Goal: Check status

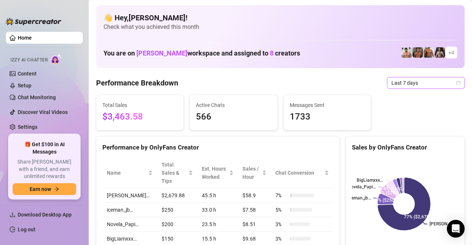
click at [456, 81] on icon "calendar" at bounding box center [458, 83] width 4 height 4
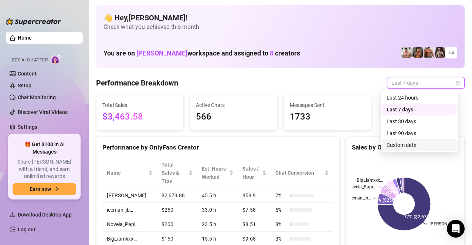
click at [401, 140] on div "Custom date" at bounding box center [419, 145] width 75 height 12
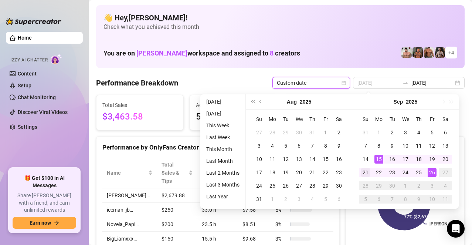
type input "[DATE]"
click at [365, 170] on div "21" at bounding box center [365, 172] width 9 height 9
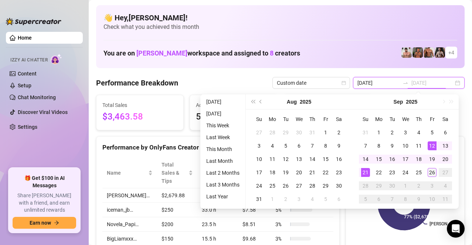
type input "[DATE]"
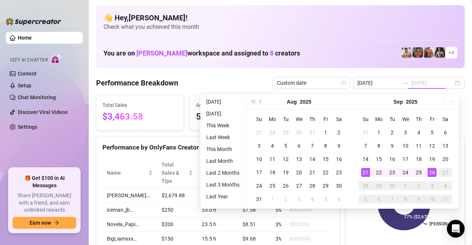
click at [430, 172] on div "26" at bounding box center [431, 172] width 9 height 9
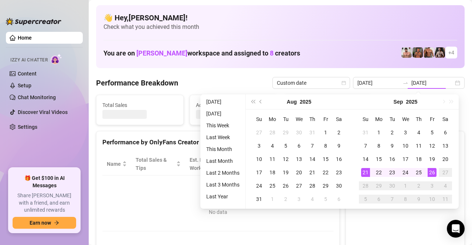
type input "[DATE]"
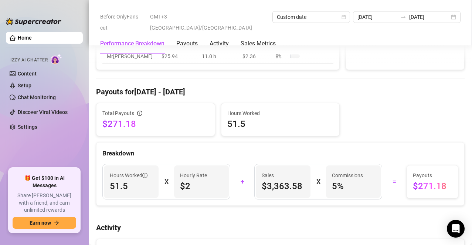
scroll to position [222, 0]
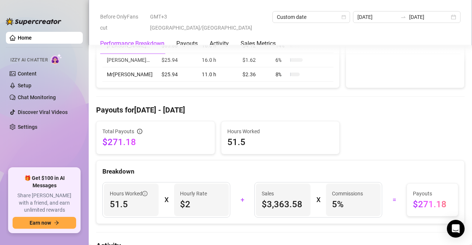
click at [441, 33] on div "Performance Breakdown Payouts Activity Sales Metrics" at bounding box center [280, 43] width 360 height 21
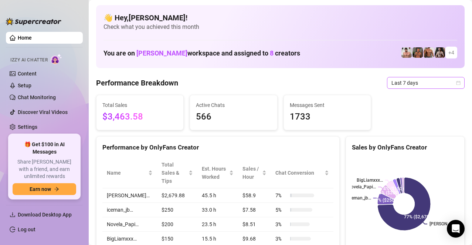
click at [456, 81] on icon "calendar" at bounding box center [458, 83] width 4 height 4
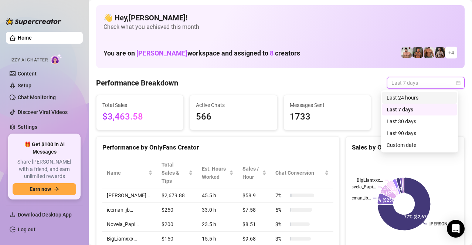
click at [412, 94] on div "Last 24 hours" at bounding box center [419, 97] width 66 height 8
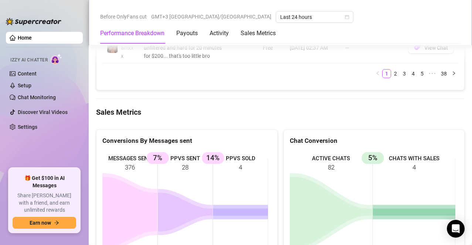
scroll to position [1071, 0]
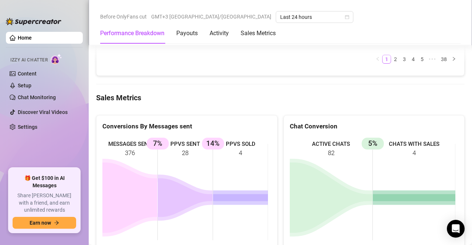
click at [419, 28] on div "Performance Breakdown Payouts Activity Sales Metrics" at bounding box center [280, 33] width 360 height 21
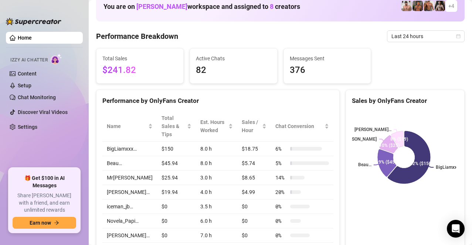
scroll to position [37, 0]
